Goal: Task Accomplishment & Management: Use online tool/utility

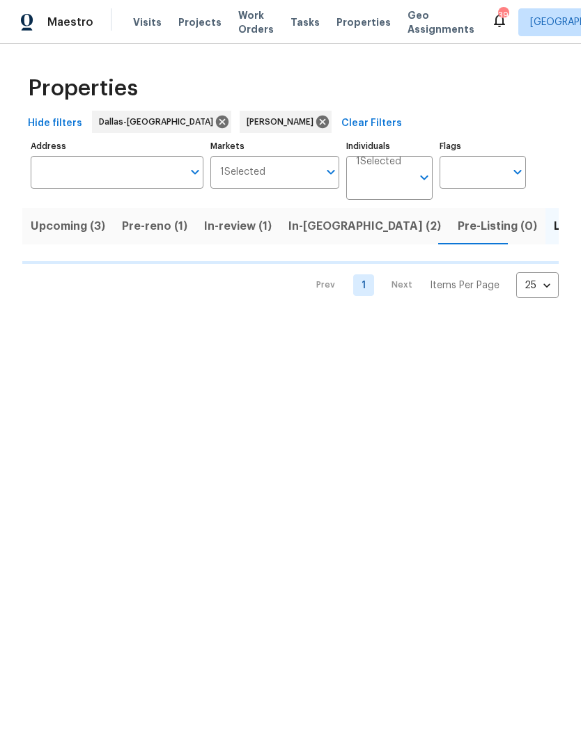
scroll to position [0, 90]
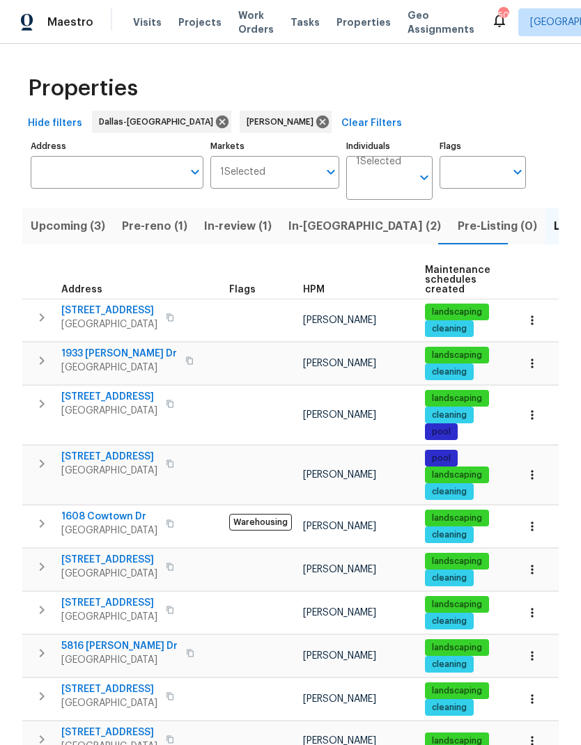
click at [150, 396] on span "[STREET_ADDRESS]" at bounding box center [109, 397] width 96 height 14
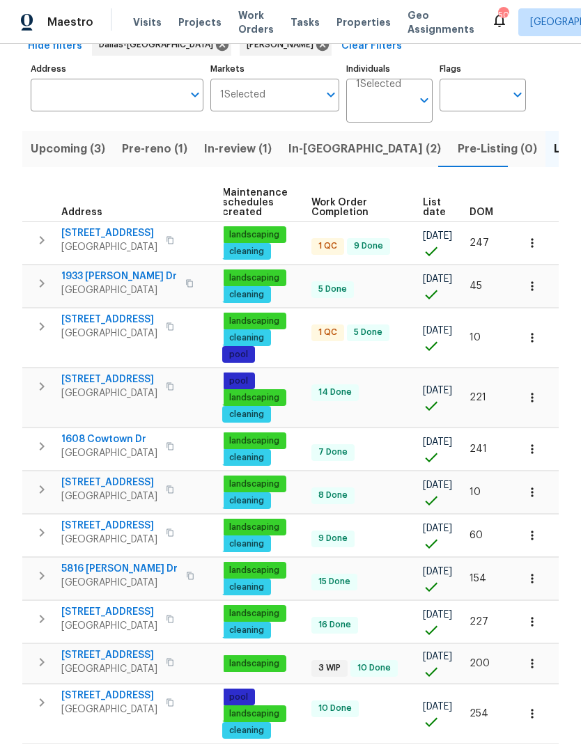
scroll to position [0, 203]
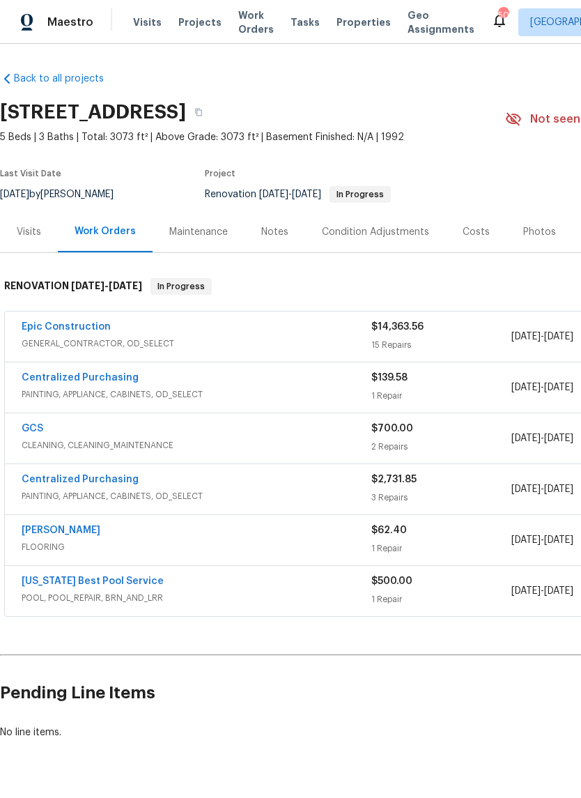
click at [70, 327] on link "Epic Construction" at bounding box center [66, 327] width 89 height 10
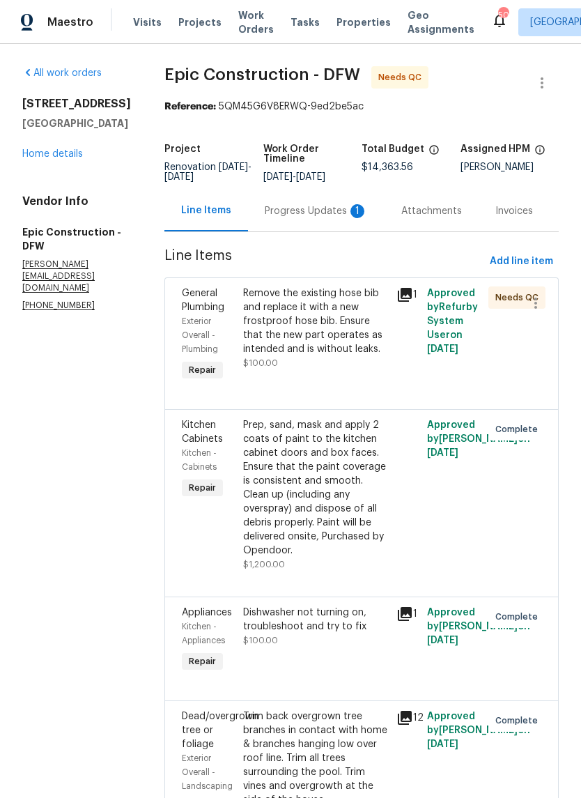
click at [326, 316] on div "Remove the existing hose bib and replace it with a new frostproof hose bib. Ens…" at bounding box center [315, 321] width 145 height 70
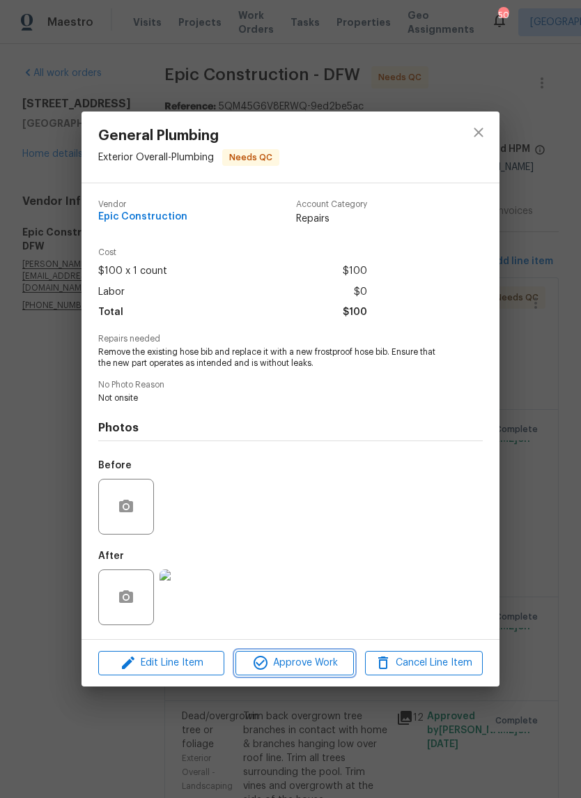
click at [305, 663] on span "Approve Work" at bounding box center [294, 662] width 109 height 17
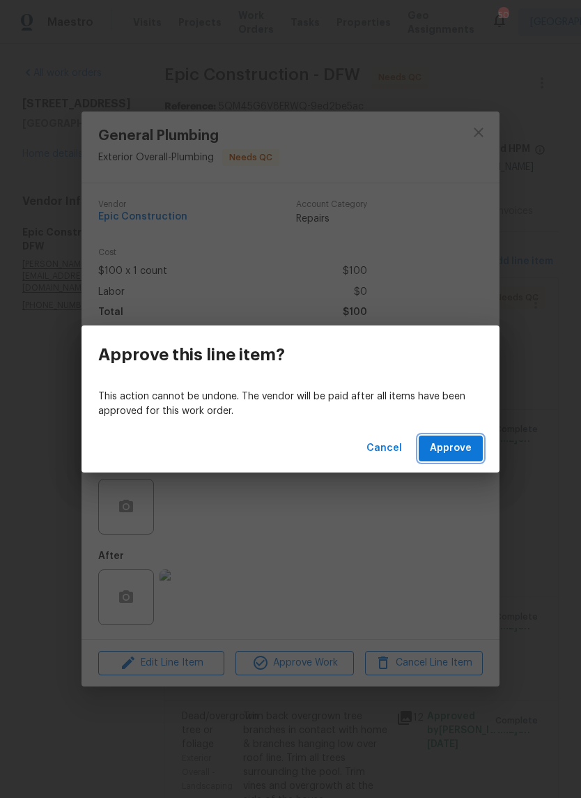
click at [456, 447] on span "Approve" at bounding box center [451, 448] width 42 height 17
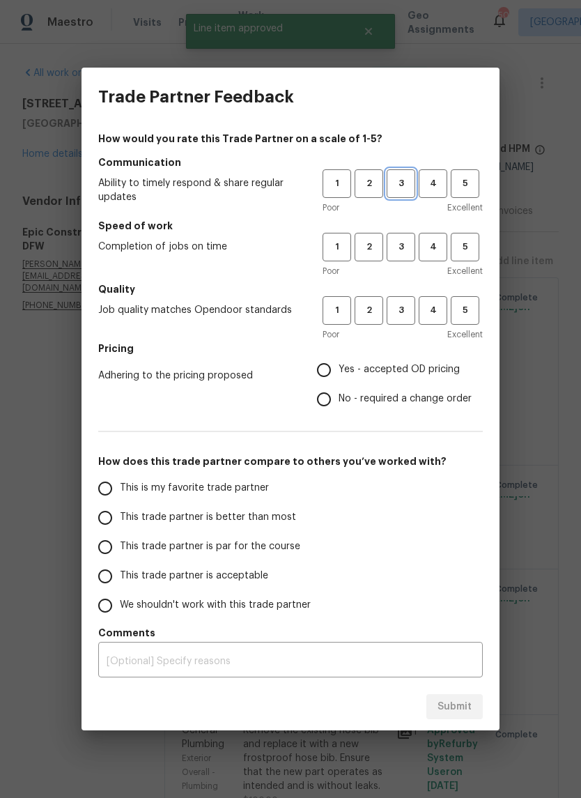
click at [410, 187] on span "3" at bounding box center [401, 184] width 26 height 16
click at [403, 254] on span "3" at bounding box center [401, 247] width 26 height 16
click at [395, 321] on button "3" at bounding box center [401, 310] width 29 height 29
click at [330, 360] on input "Yes - accepted OD pricing" at bounding box center [323, 369] width 29 height 29
radio input "true"
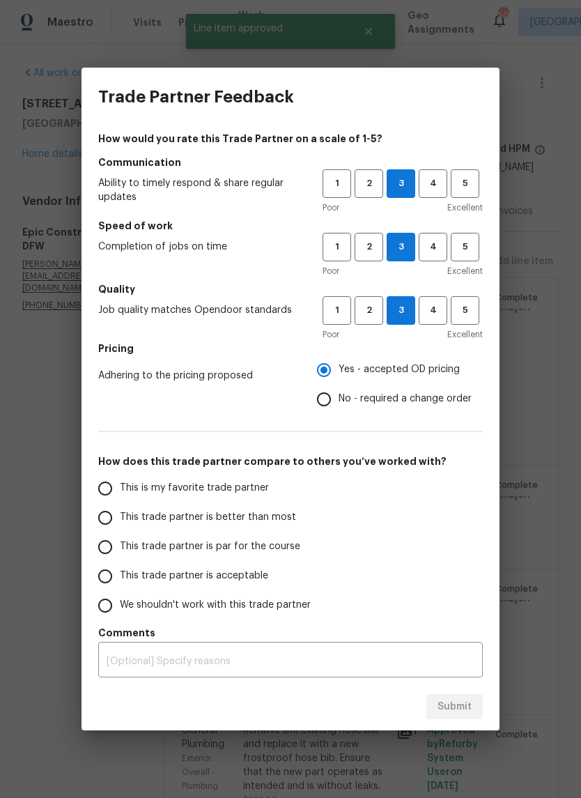
click at [100, 537] on input "This trade partner is par for the course" at bounding box center [105, 546] width 29 height 29
click at [461, 718] on button "Submit" at bounding box center [454, 707] width 56 height 26
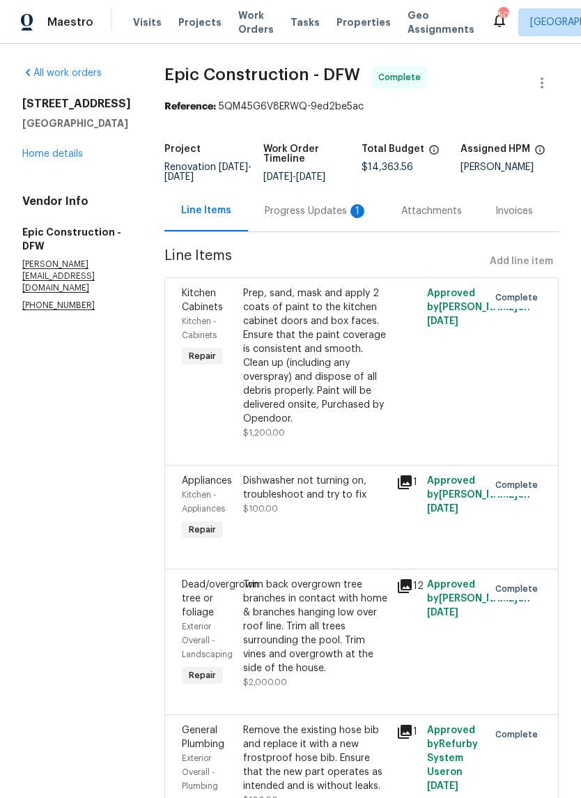
radio input "true"
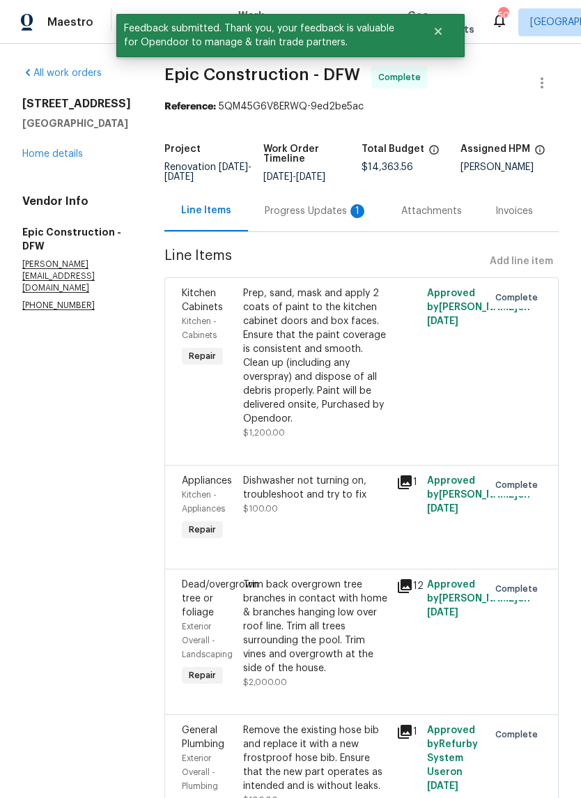
click at [298, 201] on div "Progress Updates 1" at bounding box center [316, 210] width 137 height 41
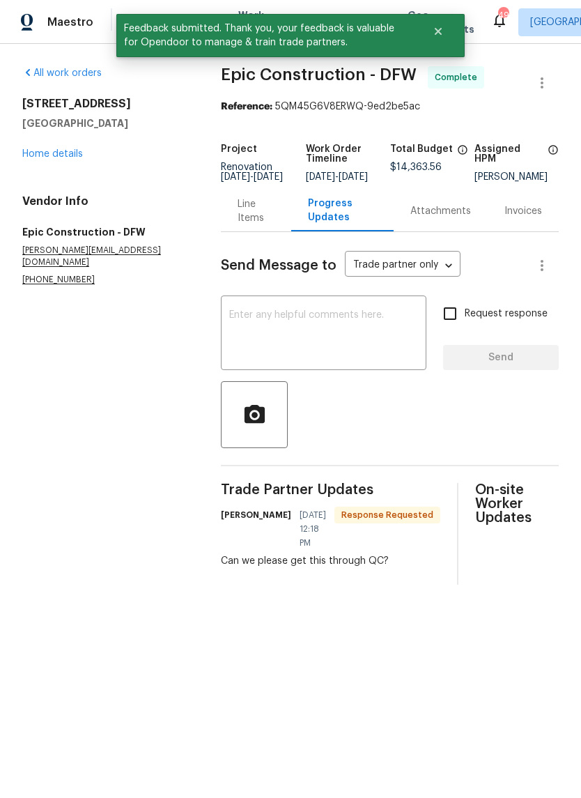
click at [368, 343] on textarea at bounding box center [323, 334] width 189 height 49
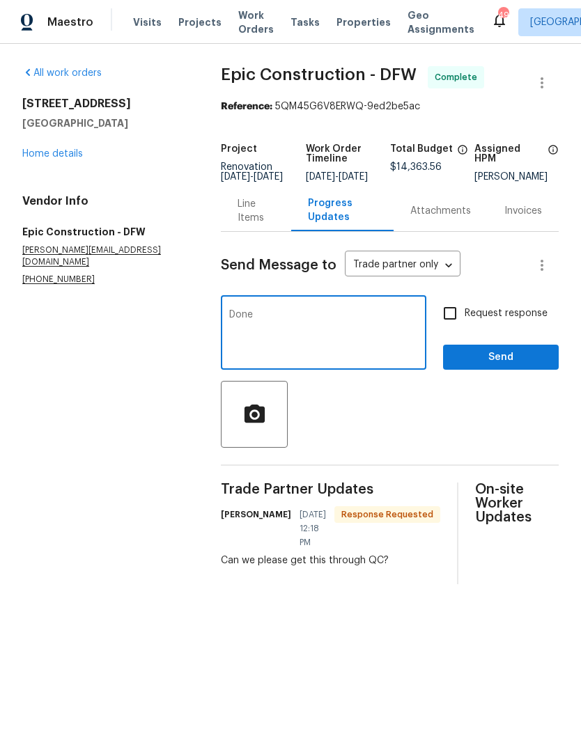
type textarea "Done"
click at [449, 316] on input "Request response" at bounding box center [449, 313] width 29 height 29
checkbox input "true"
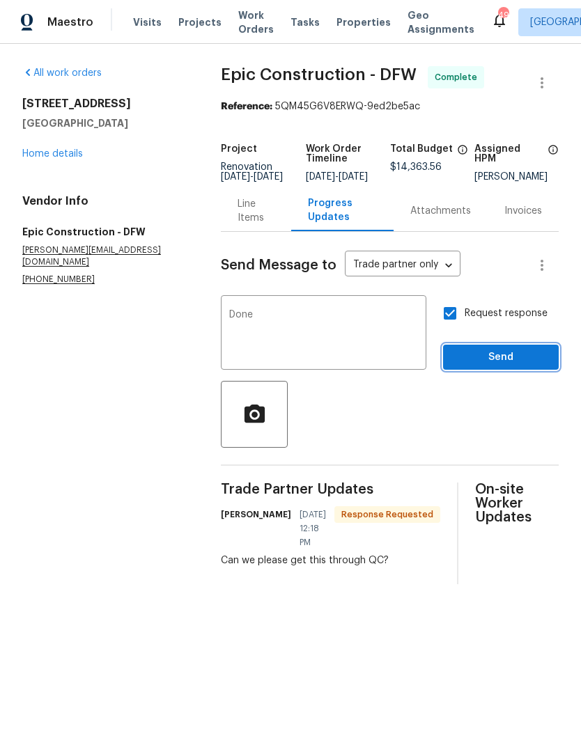
click at [520, 366] on span "Send" at bounding box center [500, 357] width 93 height 17
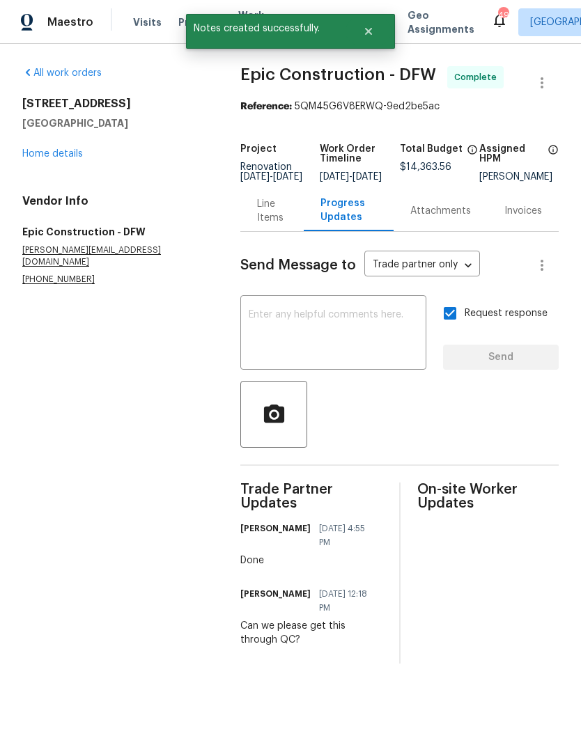
click at [56, 149] on link "Home details" at bounding box center [52, 154] width 61 height 10
